Goal: Task Accomplishment & Management: Use online tool/utility

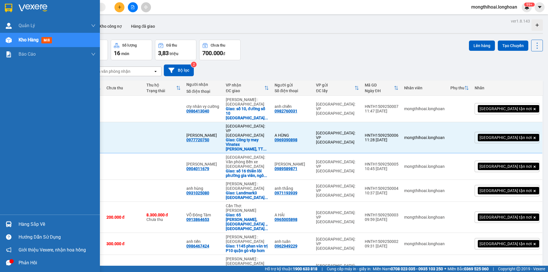
click at [4, 6] on div at bounding box center [9, 8] width 10 height 10
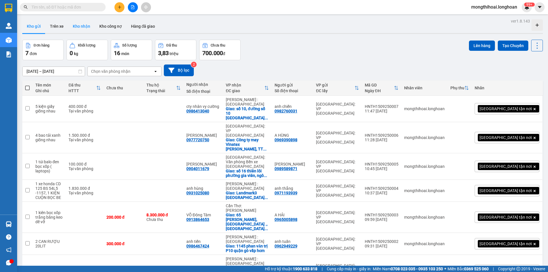
click at [81, 26] on button "Kho nhận" at bounding box center [81, 26] width 27 height 14
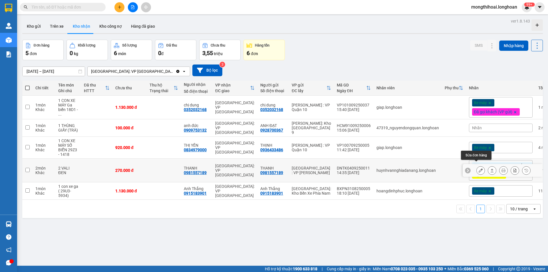
click at [479, 168] on icon at bounding box center [481, 170] width 4 height 4
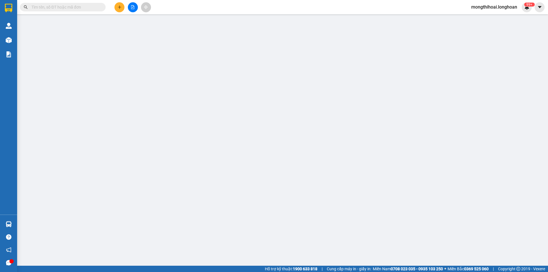
type input "0981557189"
type input "THANH"
type input "0981557189"
type input "THANH"
type input "NGÀY 13 KHÁCH MỚI NHẬN"
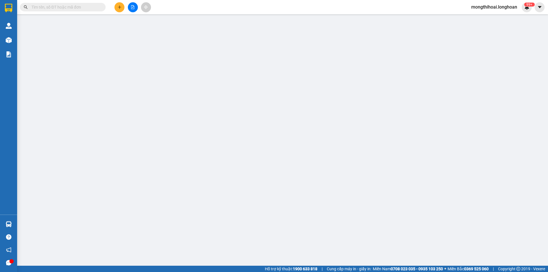
type input "270.000"
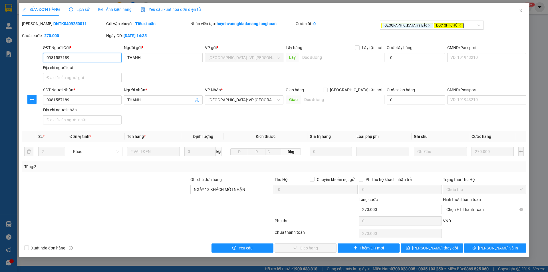
click at [484, 212] on span "Chọn HT Thanh Toán" at bounding box center [485, 209] width 76 height 9
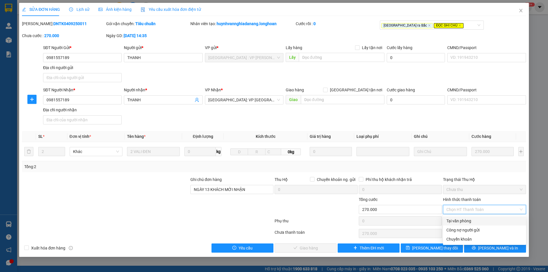
click at [469, 222] on div "Tại văn phòng" at bounding box center [485, 221] width 76 height 6
type input "0"
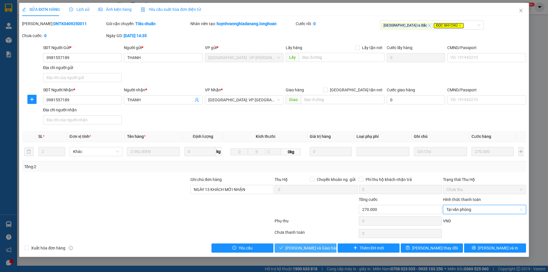
click at [313, 245] on span "[PERSON_NAME] và Giao hàng" at bounding box center [312, 248] width 55 height 6
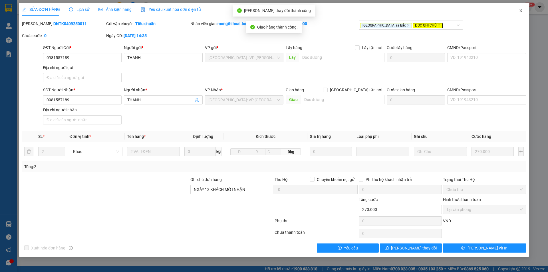
click at [520, 11] on icon "close" at bounding box center [521, 10] width 5 height 5
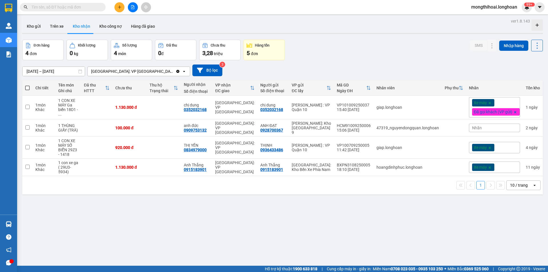
click at [118, 8] on icon "plus" at bounding box center [120, 7] width 4 height 4
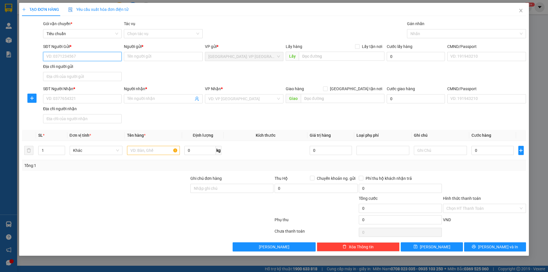
click at [109, 57] on input "SĐT Người Gửi *" at bounding box center [82, 56] width 79 height 9
click at [104, 70] on div "0346094752 - CTY TNHH KHẢI HUY" at bounding box center [83, 68] width 72 height 6
type input "0346094752"
type input "CTY TNHH KHẢI HUY"
checkbox input "true"
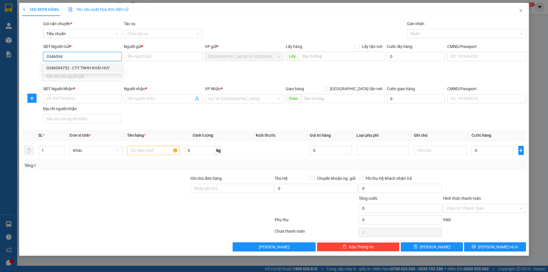
type input "ĐC ĐÓN: 51/2 thành thái,p14,q10"
type input "150.000"
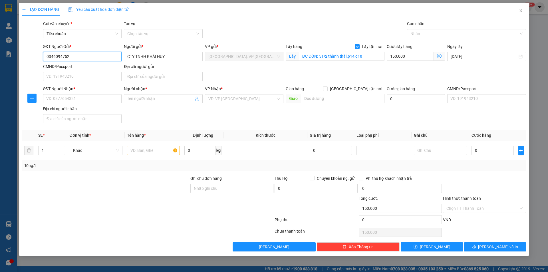
type input "0346094752"
click at [358, 45] on input "Lấy tận nơi" at bounding box center [357, 46] width 4 height 4
checkbox input "false"
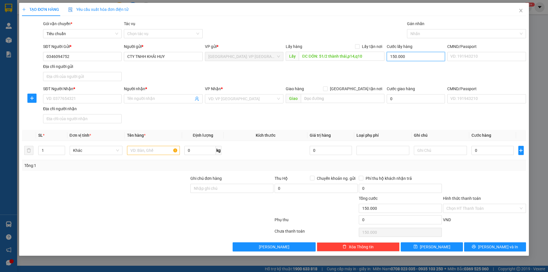
click at [405, 55] on input "150.000" at bounding box center [416, 56] width 58 height 9
type input "0"
click at [370, 53] on input "ĐC ĐÓN: 51/2 thành thái,p14,q10" at bounding box center [342, 56] width 86 height 9
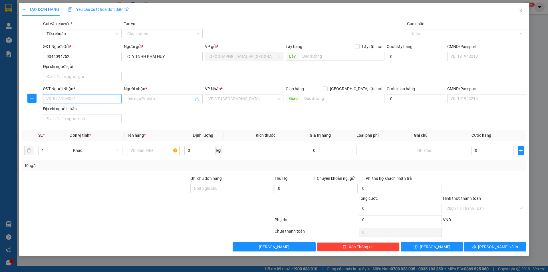
click at [112, 100] on input "SĐT Người Nhận *" at bounding box center [82, 98] width 79 height 9
type input "0918896888"
click at [167, 99] on input "Người nhận *" at bounding box center [160, 99] width 66 height 6
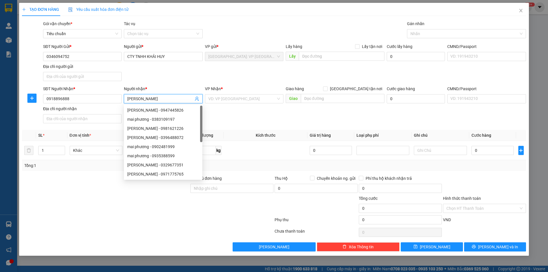
type input "[PERSON_NAME]"
click at [251, 105] on div "VP Nhận * VD: VP [GEOGRAPHIC_DATA]" at bounding box center [244, 96] width 79 height 20
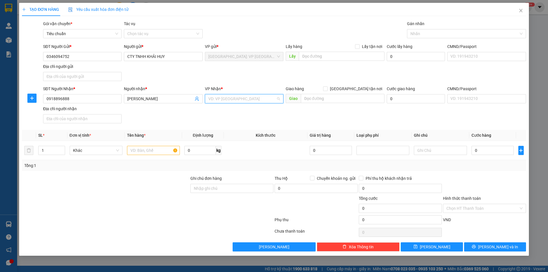
click at [240, 100] on input "search" at bounding box center [242, 99] width 68 height 9
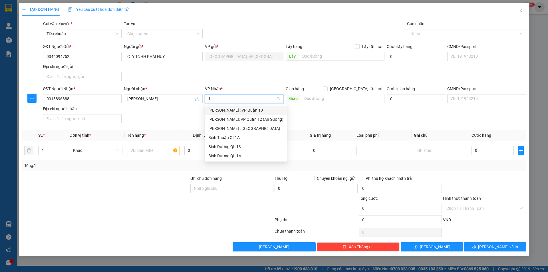
type input "12"
click at [234, 118] on div "[PERSON_NAME] : [GEOGRAPHIC_DATA]" at bounding box center [245, 119] width 75 height 6
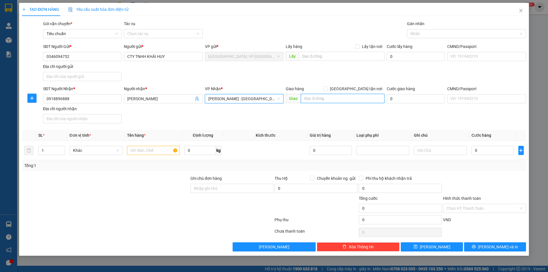
click at [318, 97] on input "text" at bounding box center [343, 98] width 84 height 9
click at [349, 98] on input "105-107 [PERSON_NAME]" at bounding box center [343, 98] width 84 height 9
type input "105-107 [PERSON_NAME] tp biên hoà đồng nai"
click at [327, 89] on input "[GEOGRAPHIC_DATA] tận nơi" at bounding box center [325, 89] width 4 height 4
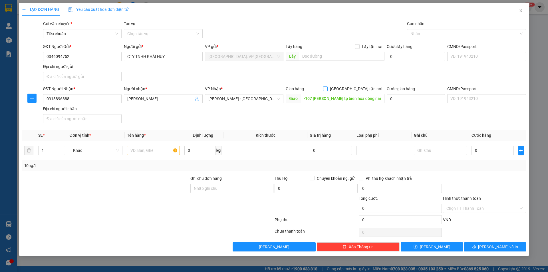
checkbox input "true"
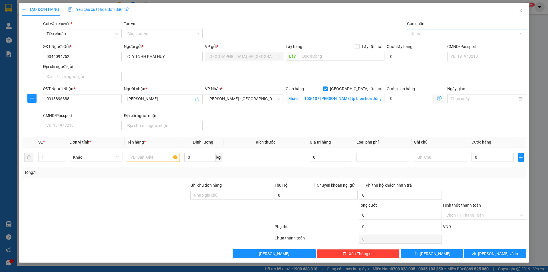
click at [424, 34] on div at bounding box center [464, 33] width 110 height 7
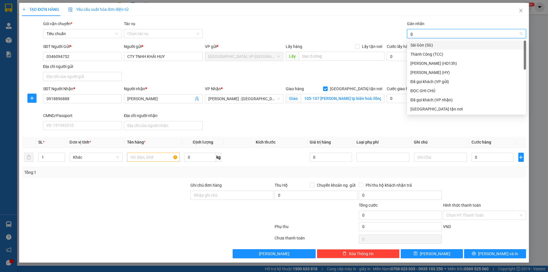
type input "gi"
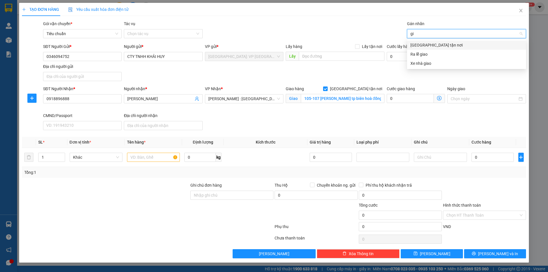
click at [422, 43] on div "[GEOGRAPHIC_DATA] tận nơi" at bounding box center [467, 45] width 112 height 6
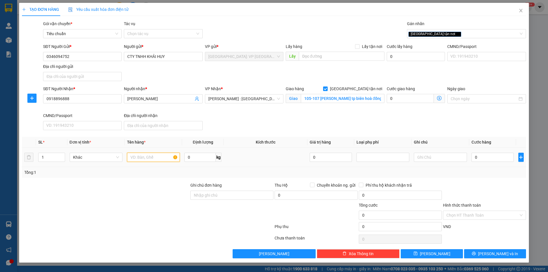
click at [147, 159] on input "text" at bounding box center [153, 157] width 53 height 9
type input "1 kiện giấy"
click at [478, 157] on input "0" at bounding box center [493, 157] width 43 height 9
type input "1"
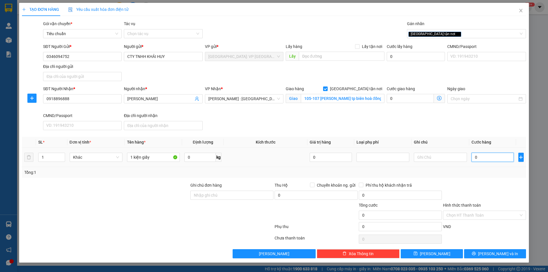
type input "1"
type input "15"
type input "150"
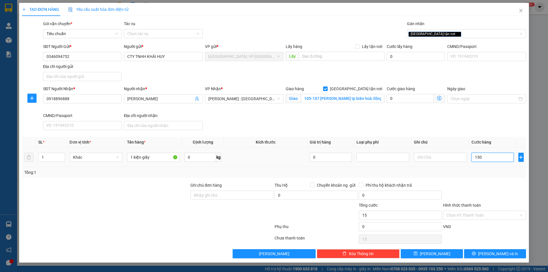
type input "150"
type input "1.500"
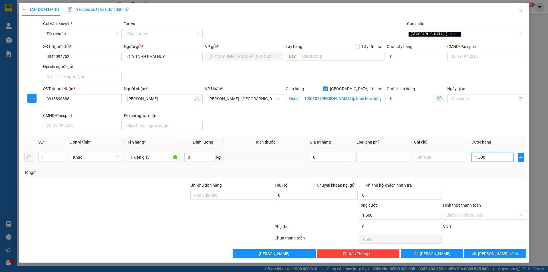
type input "15.000"
type input "150.000"
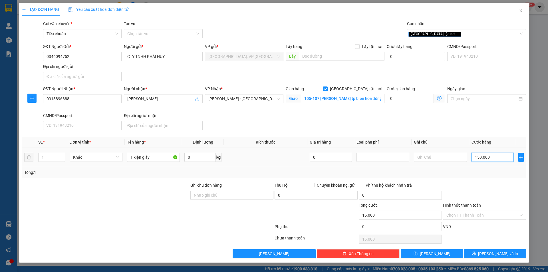
type input "150.000"
click at [497, 216] on input "Hình thức thanh toán" at bounding box center [483, 215] width 72 height 9
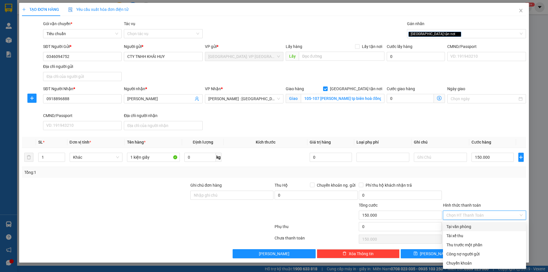
click at [468, 227] on div "Tại văn phòng" at bounding box center [485, 227] width 76 height 6
type input "0"
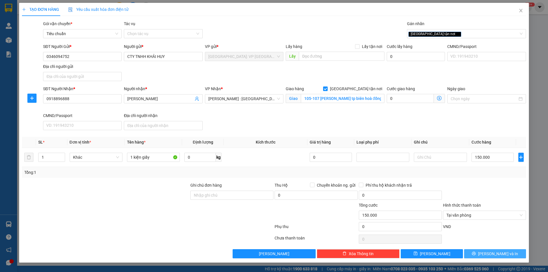
click at [494, 254] on span "[PERSON_NAME] và In" at bounding box center [498, 254] width 40 height 6
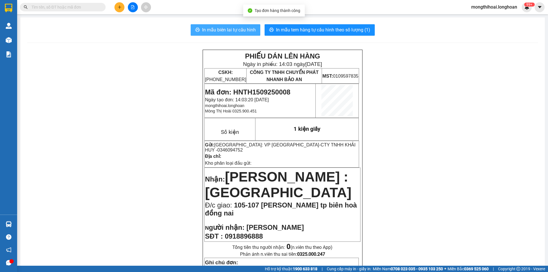
click at [240, 29] on span "In mẫu biên lai tự cấu hình" at bounding box center [229, 29] width 54 height 7
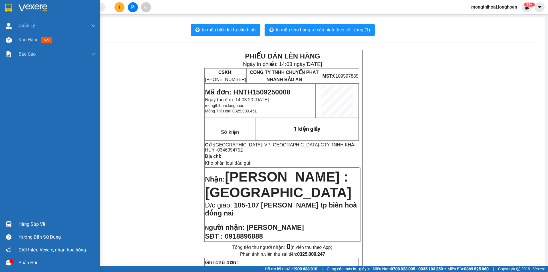
click at [0, 8] on div at bounding box center [50, 9] width 100 height 19
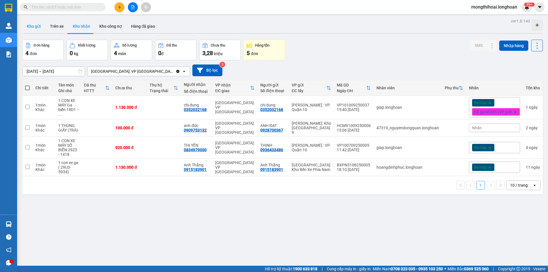
click at [37, 24] on button "Kho gửi" at bounding box center [33, 26] width 23 height 14
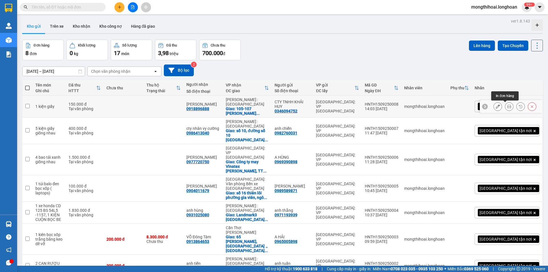
click at [505, 105] on button at bounding box center [509, 107] width 8 height 10
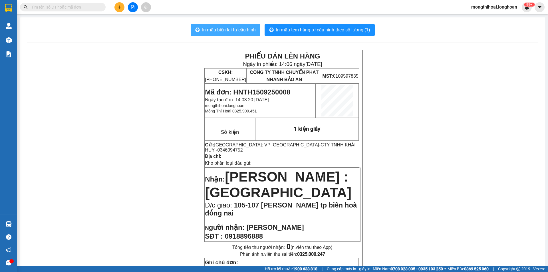
click at [237, 29] on span "In mẫu biên lai tự cấu hình" at bounding box center [229, 29] width 54 height 7
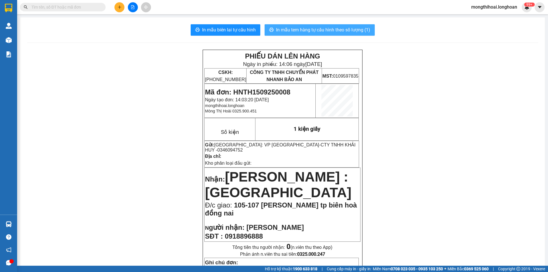
click at [332, 29] on span "In mẫu tem hàng tự cấu hình theo số lượng (1)" at bounding box center [323, 29] width 94 height 7
